Goal: Task Accomplishment & Management: Manage account settings

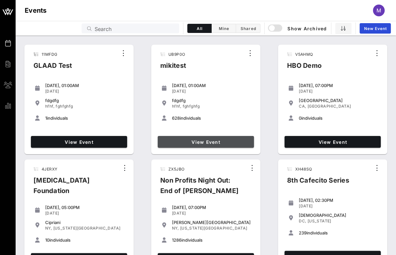
click at [203, 137] on link "View Event" at bounding box center [206, 142] width 96 height 12
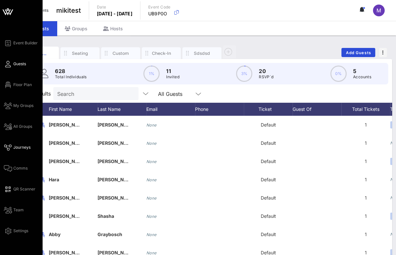
click at [27, 146] on span "Journeys" at bounding box center [21, 147] width 17 height 6
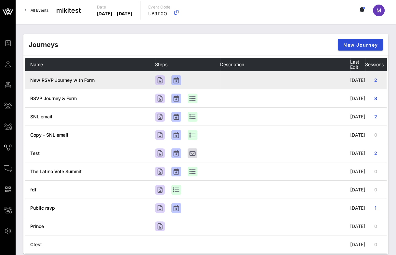
click at [83, 79] on span "New RSVP Journey with Form" at bounding box center [62, 80] width 64 height 6
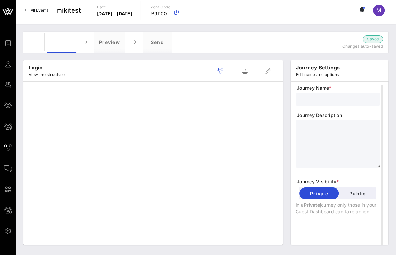
type input "New RSVP Journey with Form"
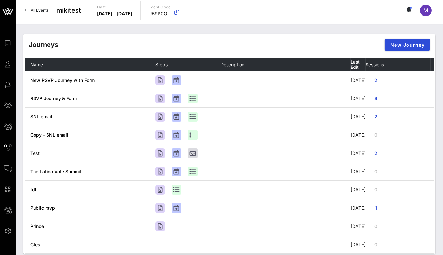
click at [34, 6] on link "All Events" at bounding box center [37, 10] width 32 height 10
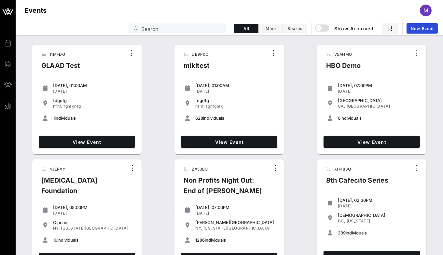
click at [155, 25] on input "text" at bounding box center [181, 28] width 81 height 8
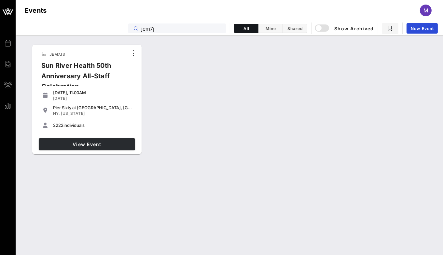
type input "jem7j"
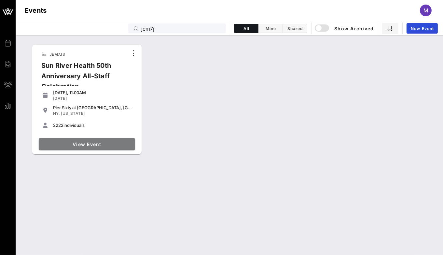
click at [102, 142] on span "View Event" at bounding box center [86, 144] width 91 height 6
